Goal: Transaction & Acquisition: Subscribe to service/newsletter

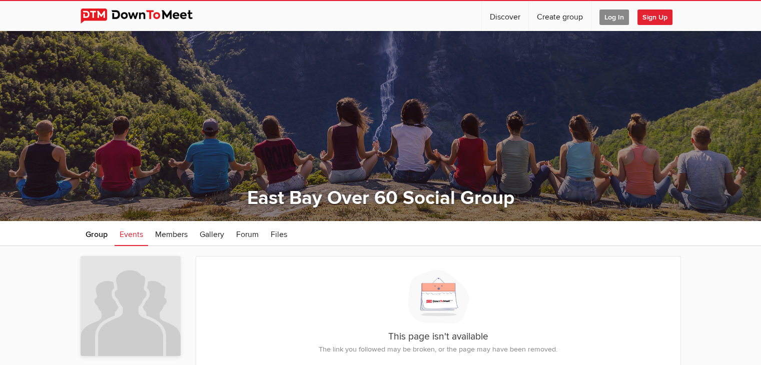
click at [647, 18] on span "Sign Up" at bounding box center [654, 18] width 35 height 16
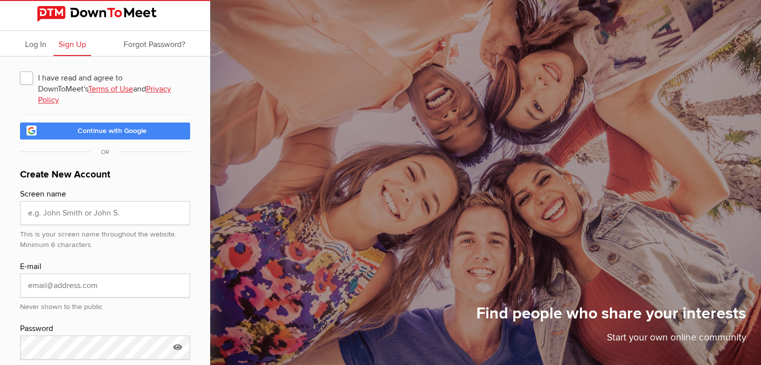
click at [26, 79] on span "I have read and agree to DownToMeet's Terms of Use and Privacy Policy" at bounding box center [105, 78] width 170 height 18
click at [20, 69] on input "I have read and agree to DownToMeet's Terms of Use and Privacy Policy" at bounding box center [20, 68] width 1 height 1
checkbox input "true"
click at [102, 207] on input "text" at bounding box center [105, 213] width 170 height 24
type input "Denise Lee"
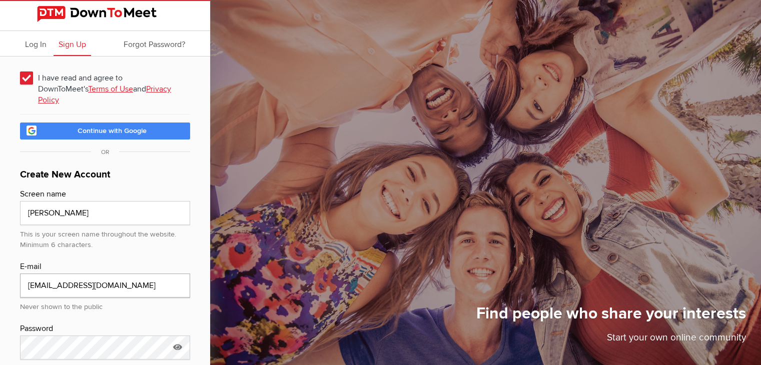
type input "deniseleelum@yahoo.com"
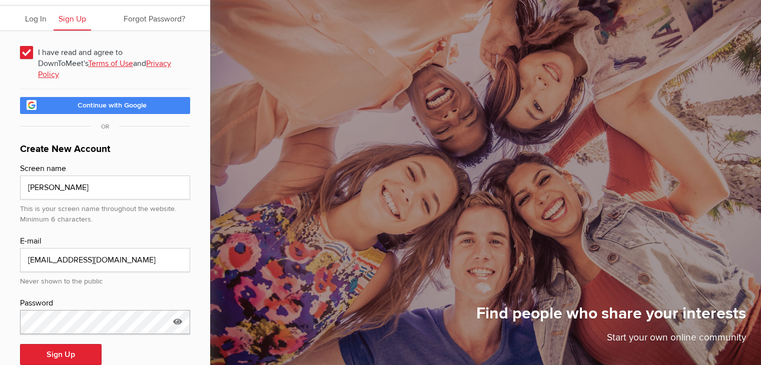
scroll to position [38, 0]
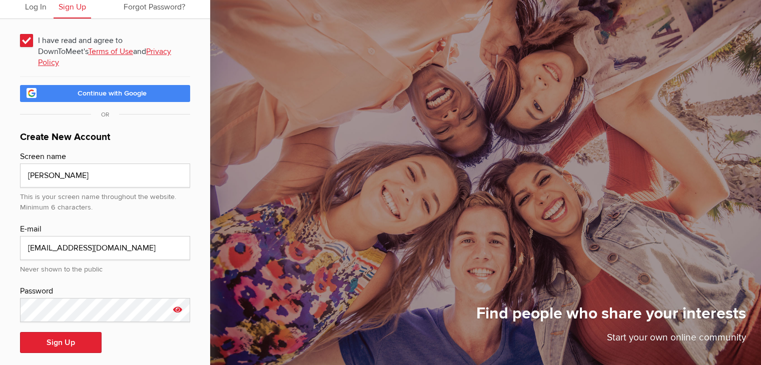
click at [178, 298] on icon at bounding box center [177, 309] width 15 height 23
click at [77, 332] on button "Sign Up" at bounding box center [61, 342] width 82 height 21
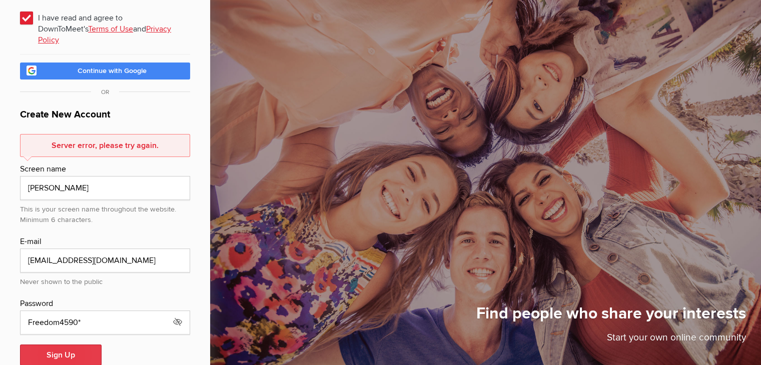
scroll to position [72, 0]
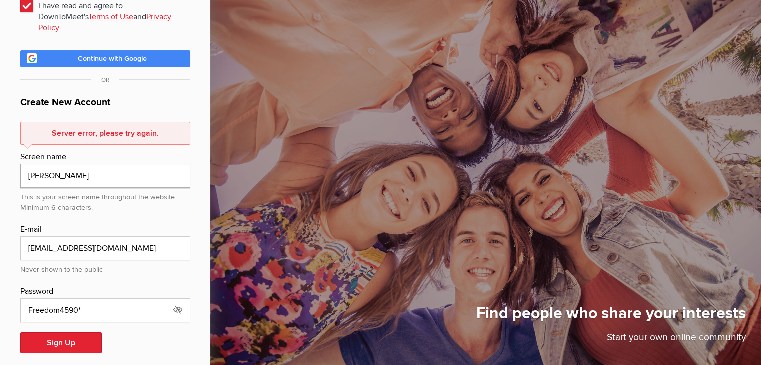
click at [98, 164] on input "Denise Lee" at bounding box center [105, 176] width 170 height 24
click at [64, 333] on button "Sign Up" at bounding box center [61, 343] width 82 height 21
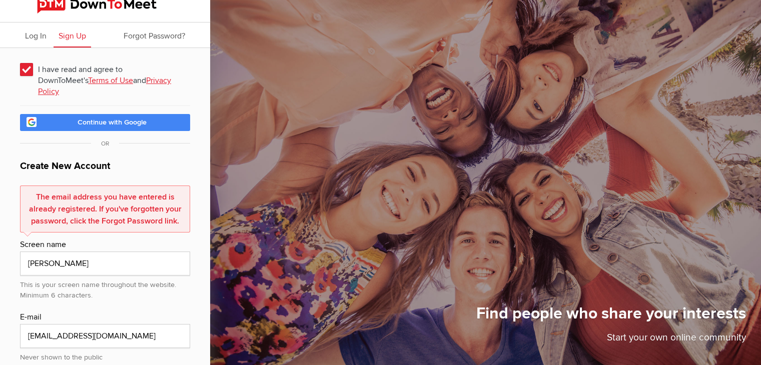
scroll to position [0, 0]
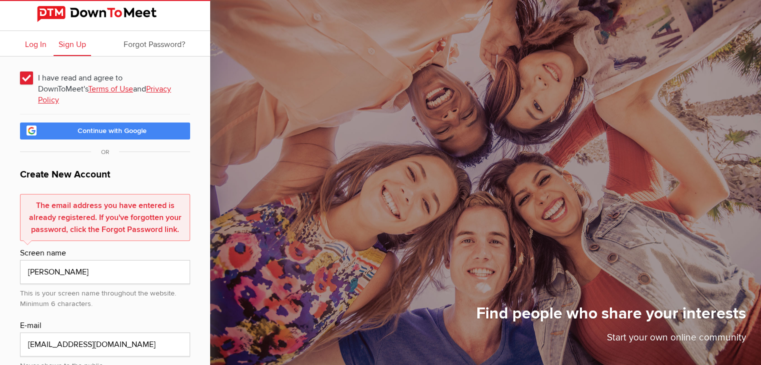
click at [34, 49] on span "Log In" at bounding box center [36, 45] width 22 height 10
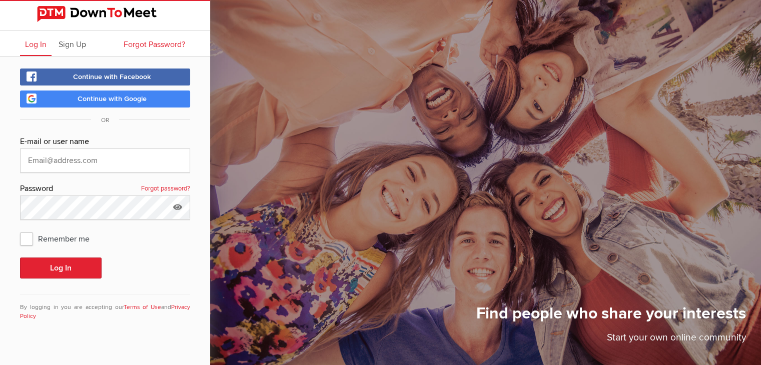
click at [152, 45] on span "Forgot Password?" at bounding box center [155, 45] width 62 height 10
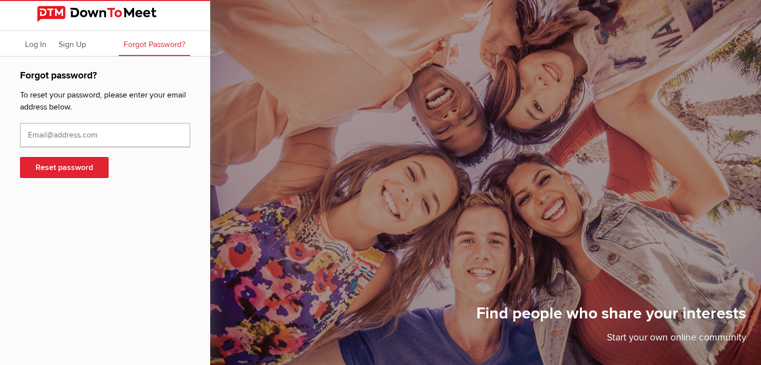
click at [102, 135] on input "text" at bounding box center [105, 135] width 170 height 24
type input "[EMAIL_ADDRESS][DOMAIN_NAME]"
click at [88, 169] on button "Reset password" at bounding box center [64, 167] width 89 height 21
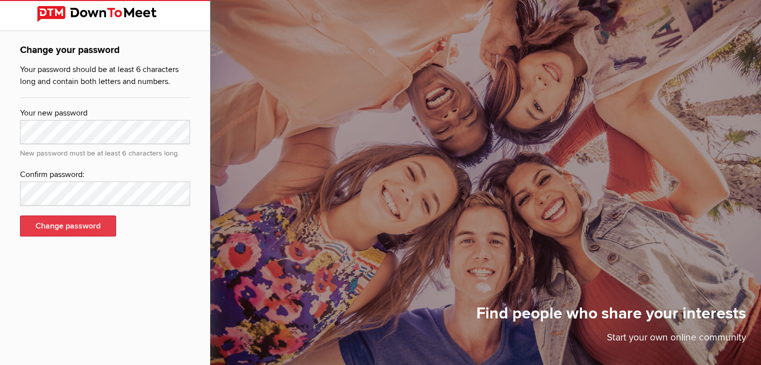
click at [90, 217] on button "Change password" at bounding box center [68, 226] width 96 height 21
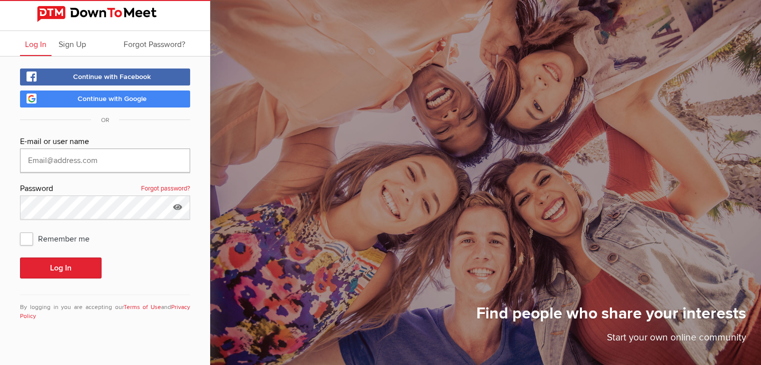
type input "[EMAIL_ADDRESS][DOMAIN_NAME]"
click at [178, 207] on icon at bounding box center [177, 207] width 15 height 23
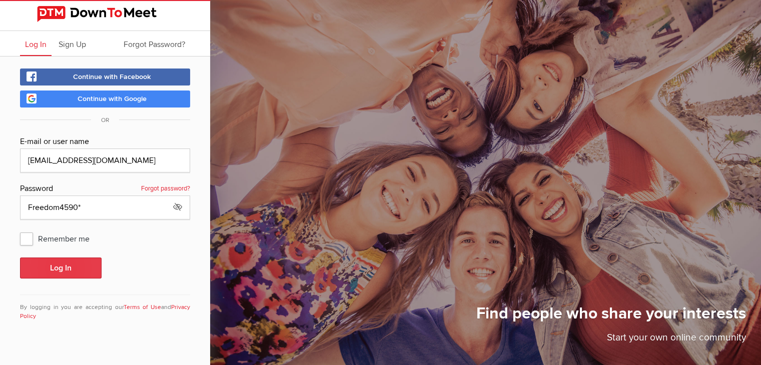
click at [50, 267] on button "Log In" at bounding box center [61, 268] width 82 height 21
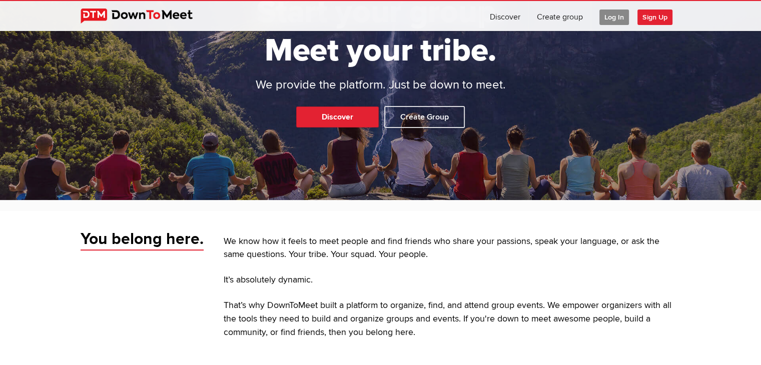
scroll to position [100, 0]
